Goal: Task Accomplishment & Management: Use online tool/utility

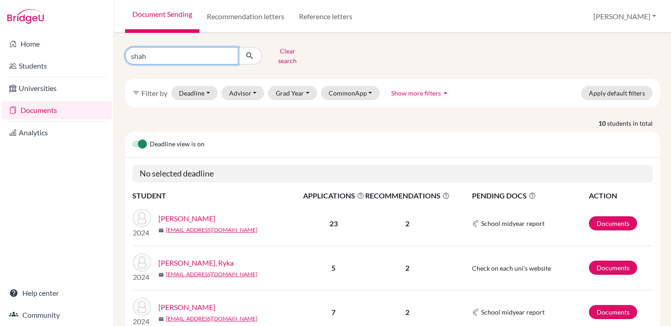
click at [206, 54] on input "shah" at bounding box center [181, 55] width 113 height 17
type input "wood"
click button "submit" at bounding box center [250, 55] width 24 height 17
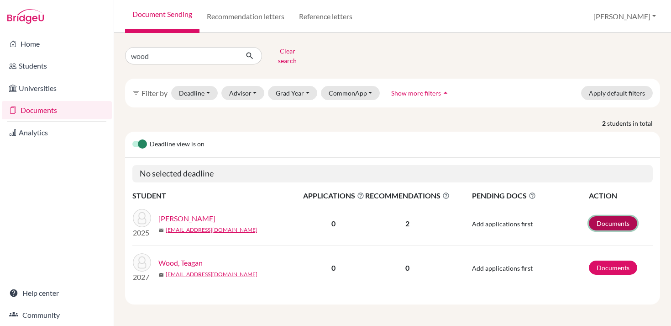
click at [614, 216] on link "Documents" at bounding box center [613, 223] width 48 height 14
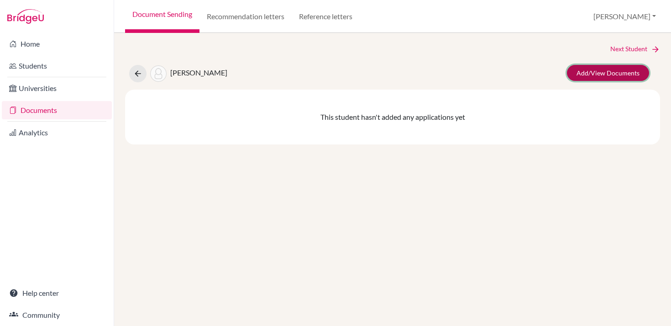
click at [612, 76] on link "Add/View Documents" at bounding box center [608, 73] width 82 height 16
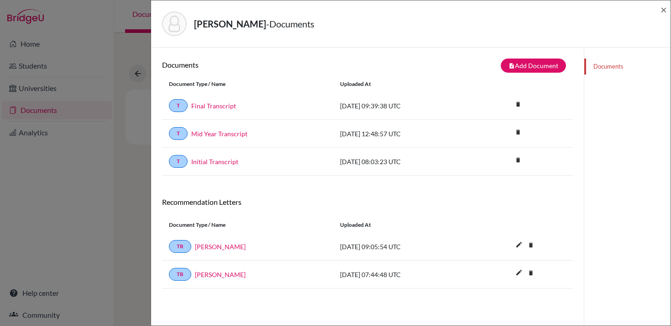
scroll to position [48, 0]
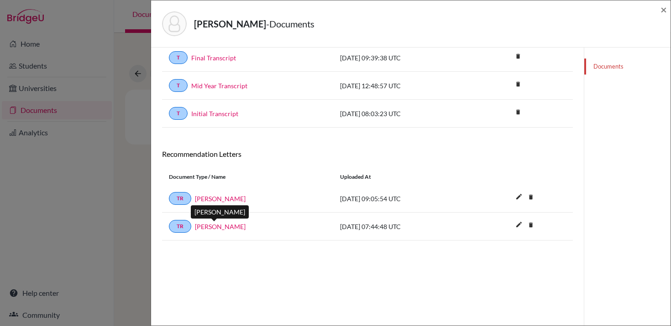
click at [223, 228] on link "[PERSON_NAME]" at bounding box center [220, 226] width 51 height 10
click at [231, 201] on link "[PERSON_NAME]" at bounding box center [220, 199] width 51 height 10
